Goal: Task Accomplishment & Management: Use online tool/utility

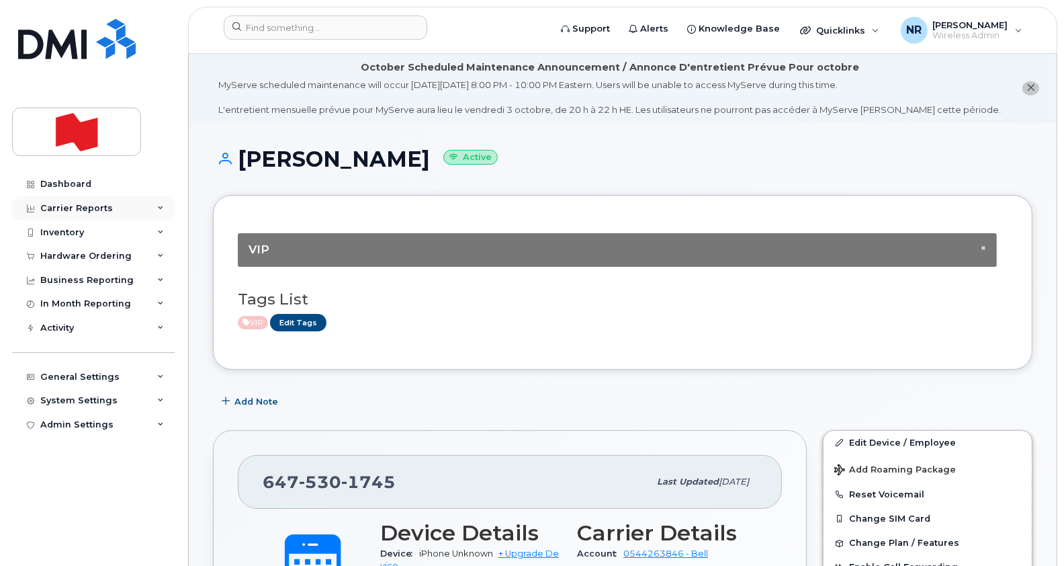
click at [85, 215] on div "Carrier Reports" at bounding box center [93, 208] width 163 height 24
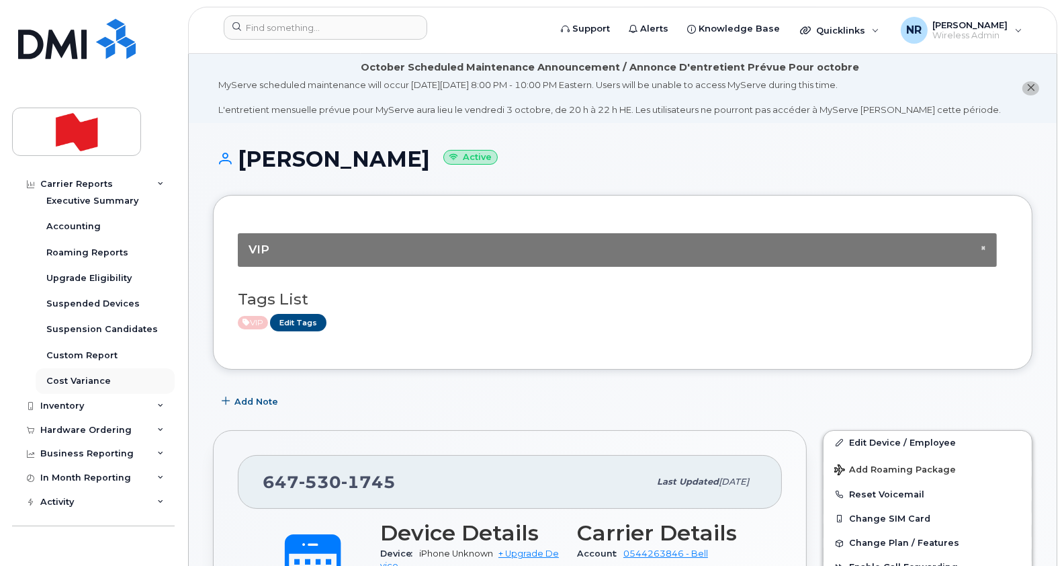
scroll to position [167, 0]
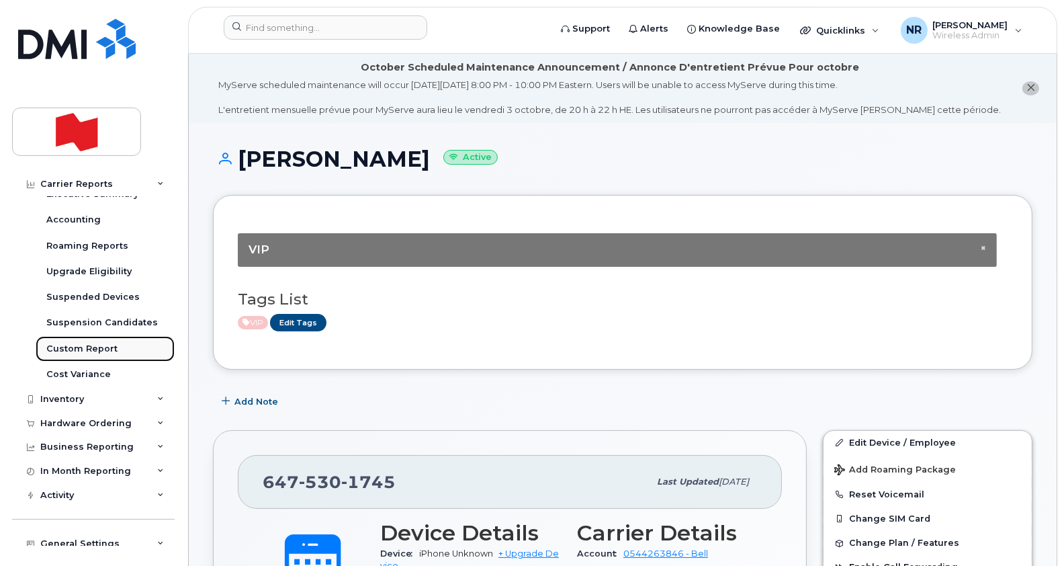
click at [75, 339] on link "Custom Report" at bounding box center [105, 349] width 139 height 26
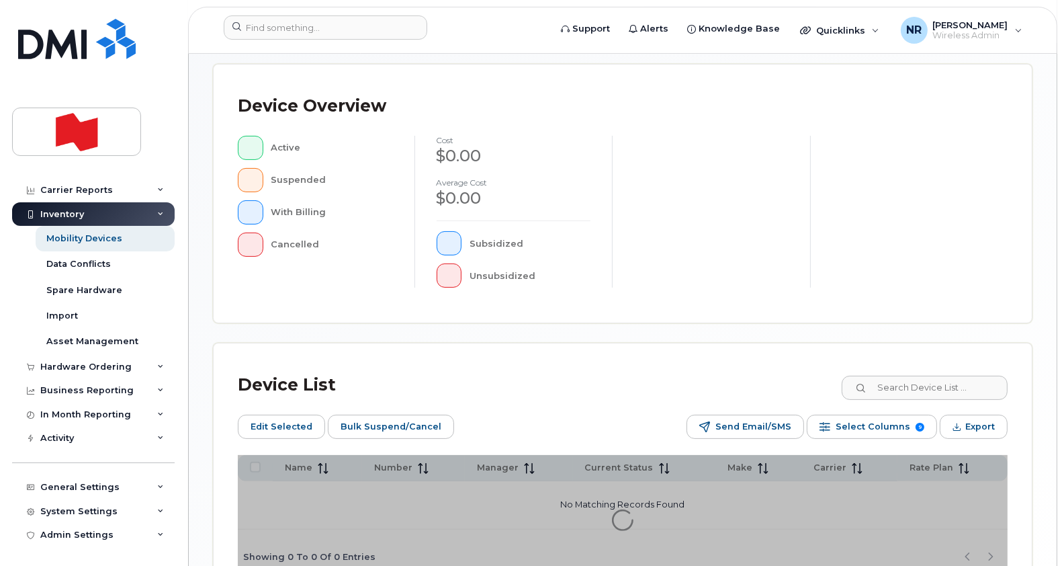
scroll to position [431, 0]
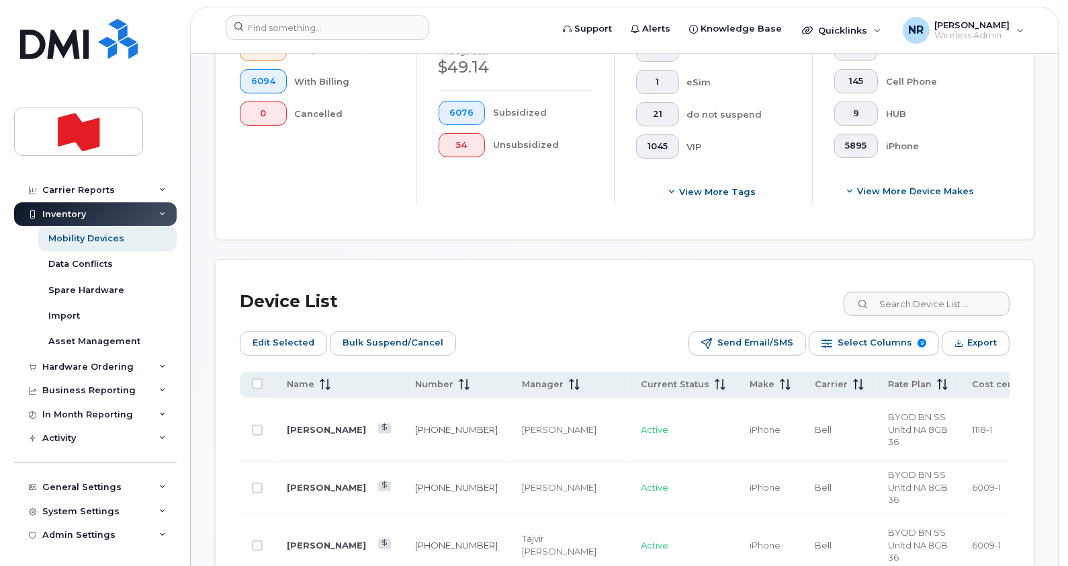
scroll to position [550, 0]
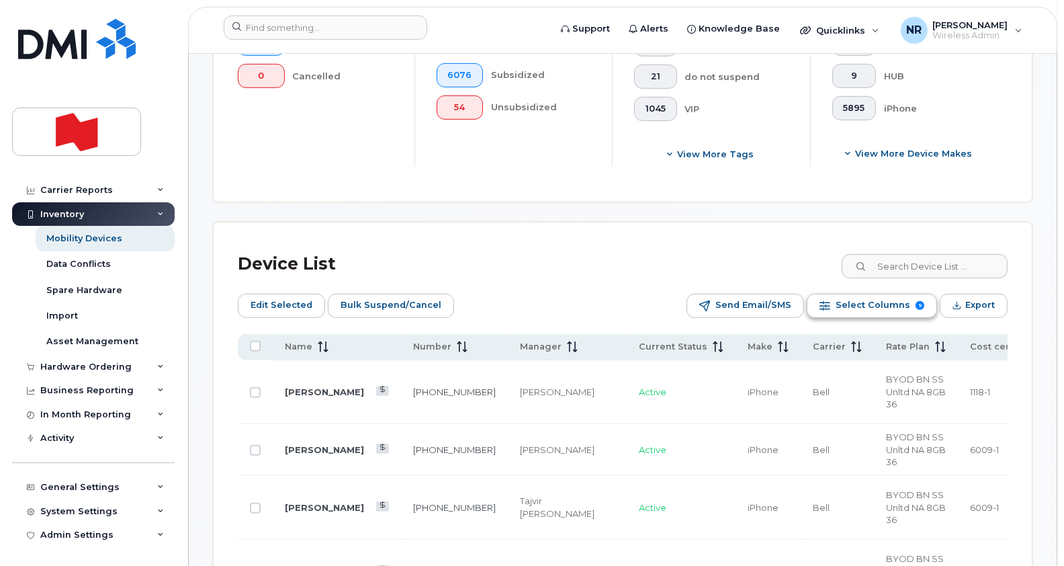
click at [856, 300] on span "Select Columns" at bounding box center [873, 305] width 75 height 20
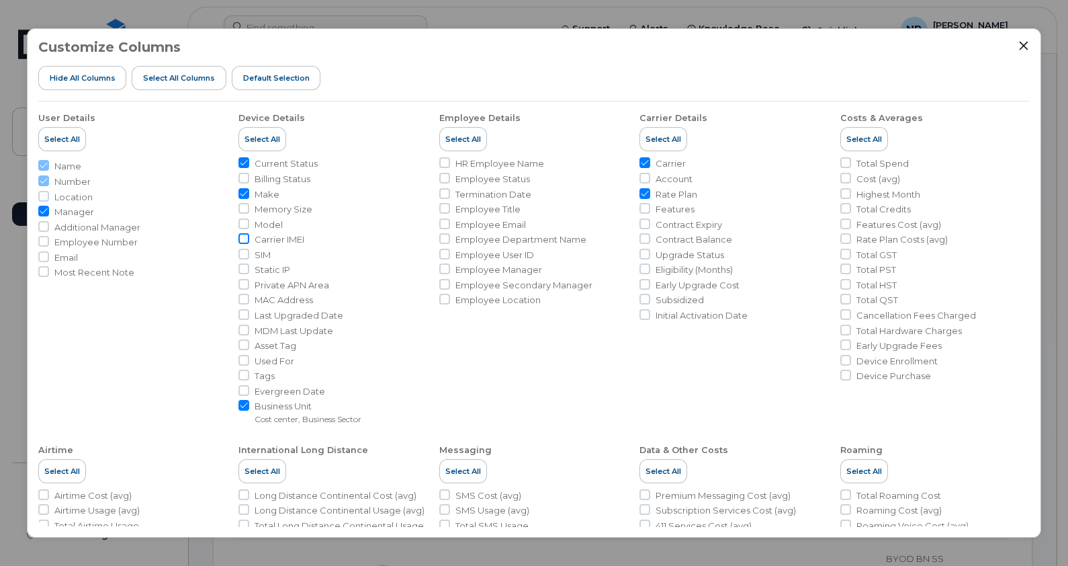
click at [245, 239] on input "Carrier IMEI" at bounding box center [244, 238] width 11 height 11
checkbox input "true"
click at [1023, 44] on icon "Close" at bounding box center [1024, 46] width 9 height 9
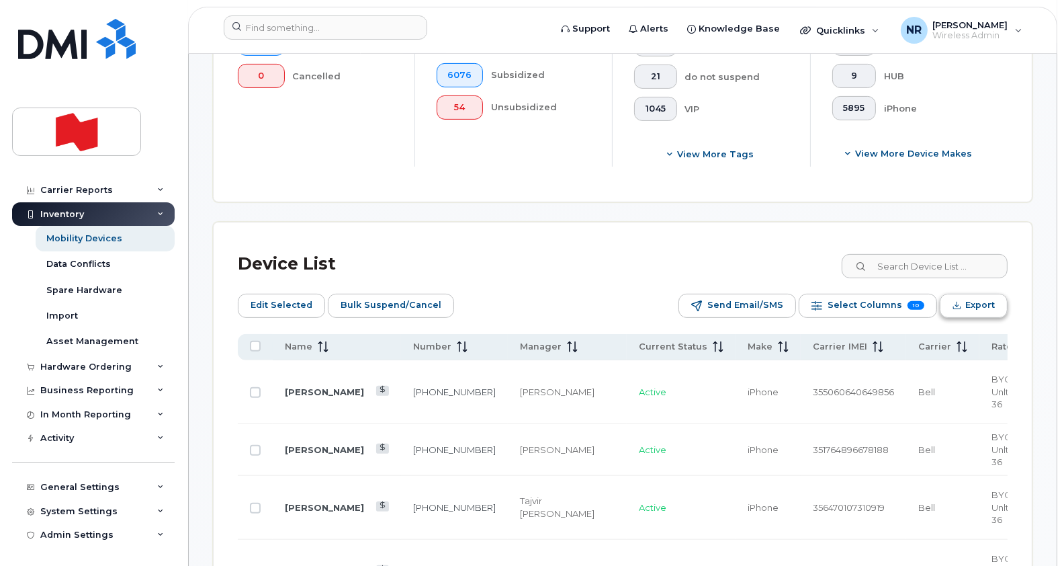
click at [974, 302] on span "Export" at bounding box center [981, 305] width 30 height 20
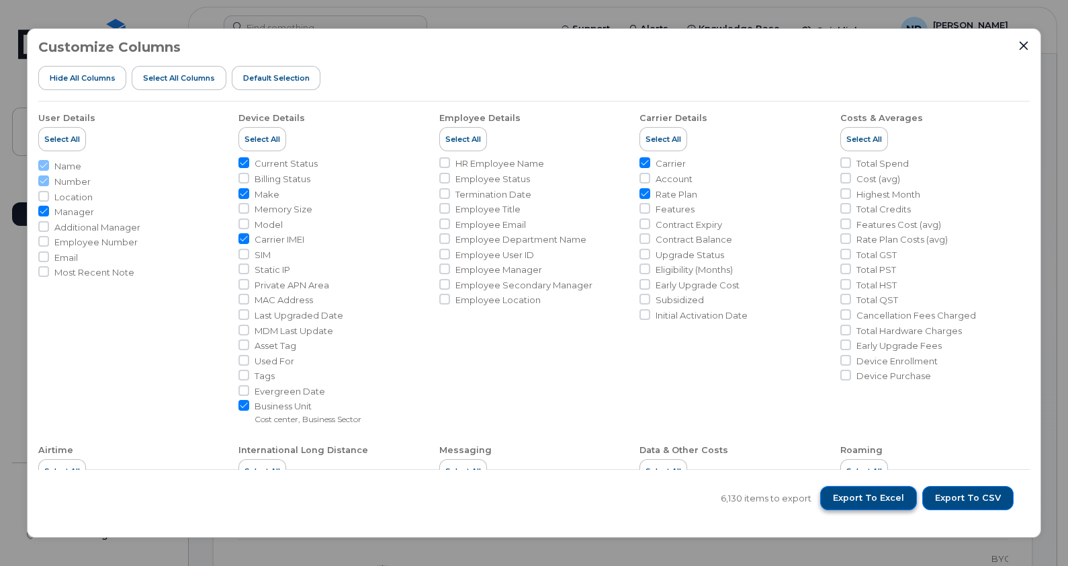
click at [874, 503] on span "Export to Excel" at bounding box center [868, 498] width 71 height 12
drag, startPoint x: 241, startPoint y: 252, endPoint x: 290, endPoint y: 272, distance: 53.0
click at [241, 252] on input "SIM" at bounding box center [244, 254] width 11 height 11
checkbox input "true"
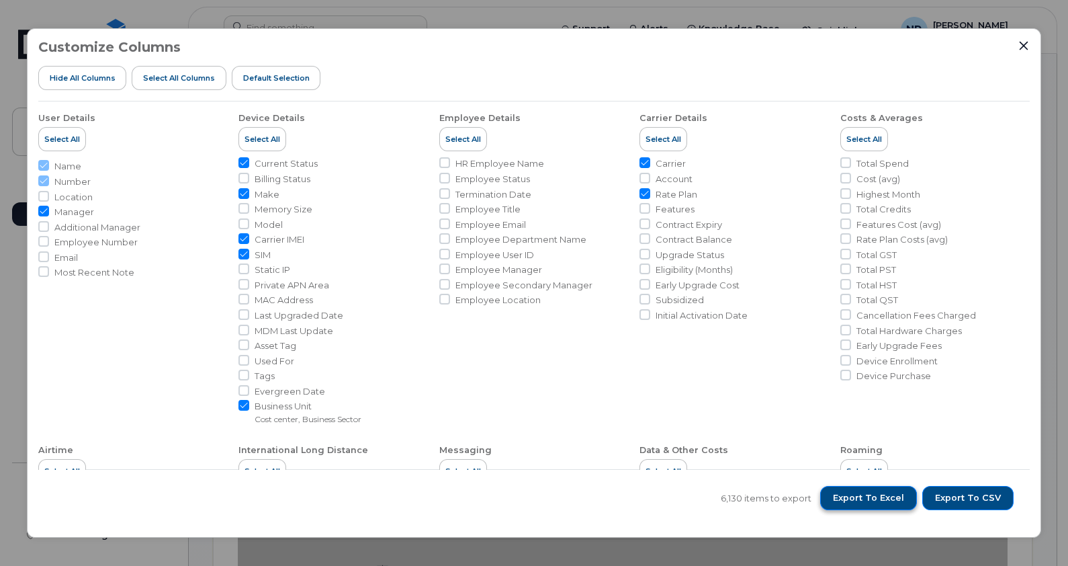
click at [868, 500] on span "Export to Excel" at bounding box center [868, 498] width 71 height 12
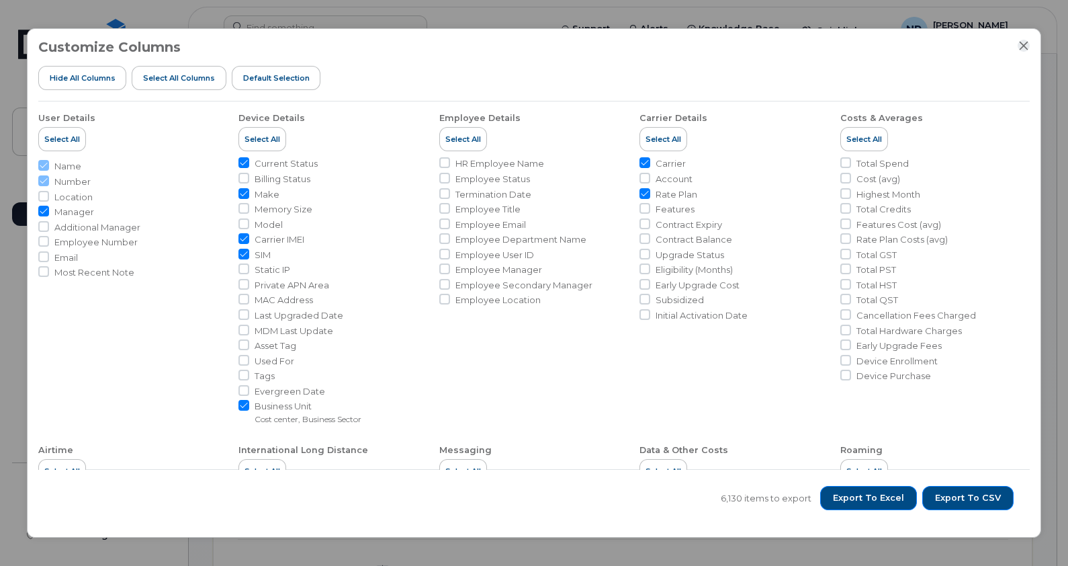
click at [1023, 45] on icon "Close" at bounding box center [1024, 45] width 11 height 11
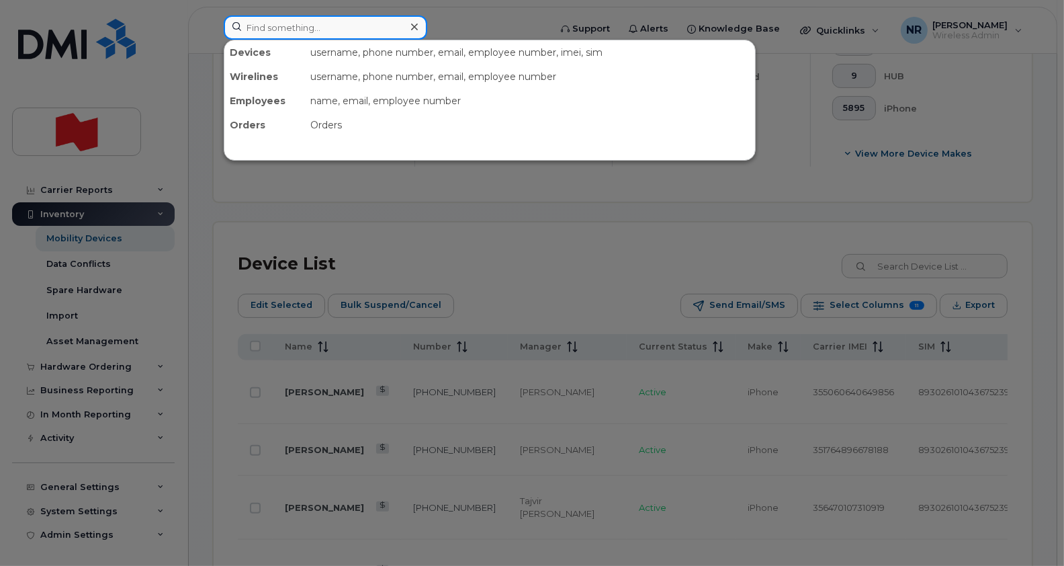
click at [278, 18] on input at bounding box center [326, 27] width 204 height 24
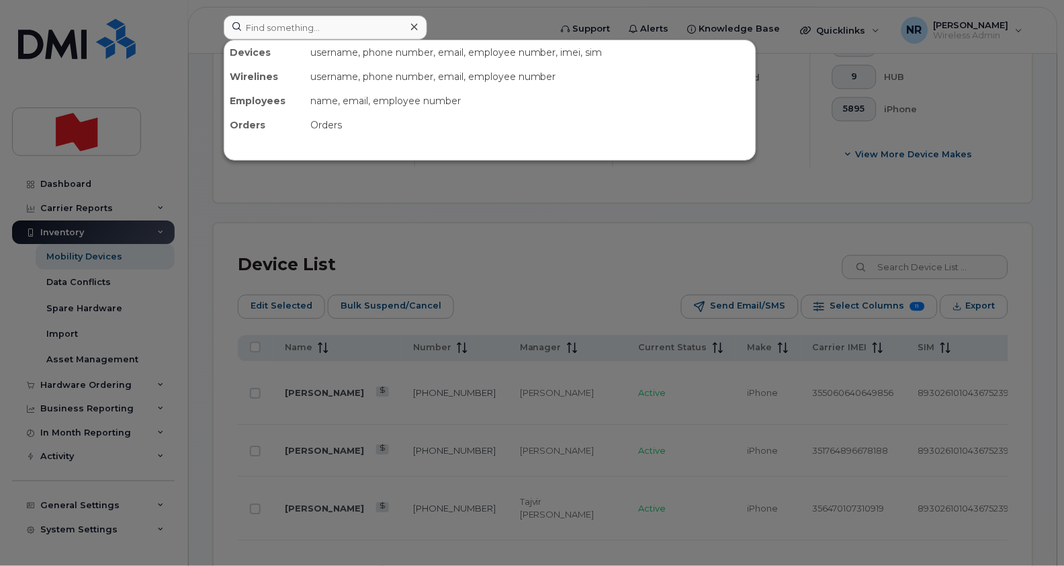
scroll to position [550, 0]
